Goal: Navigation & Orientation: Find specific page/section

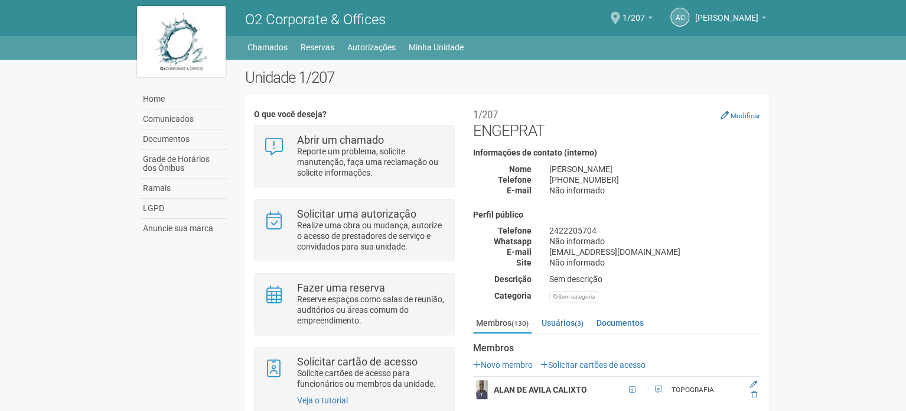
click at [620, 18] on span at bounding box center [615, 18] width 9 height 12
click at [142, 94] on link "Home" at bounding box center [183, 99] width 87 height 20
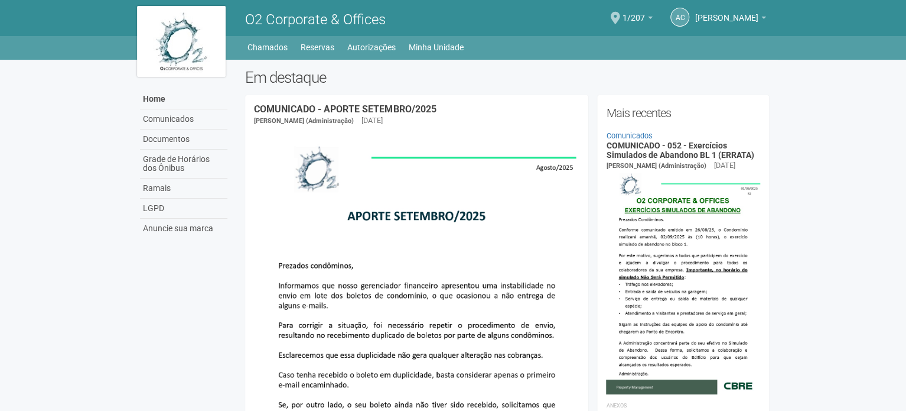
drag, startPoint x: 763, startPoint y: 265, endPoint x: 449, endPoint y: -72, distance: 460.3
click at [150, 96] on link "Home" at bounding box center [183, 99] width 87 height 20
drag, startPoint x: 856, startPoint y: 303, endPoint x: 685, endPoint y: -72, distance: 411.2
click at [176, 101] on link "Home" at bounding box center [183, 99] width 87 height 20
